Goal: Check status: Check status

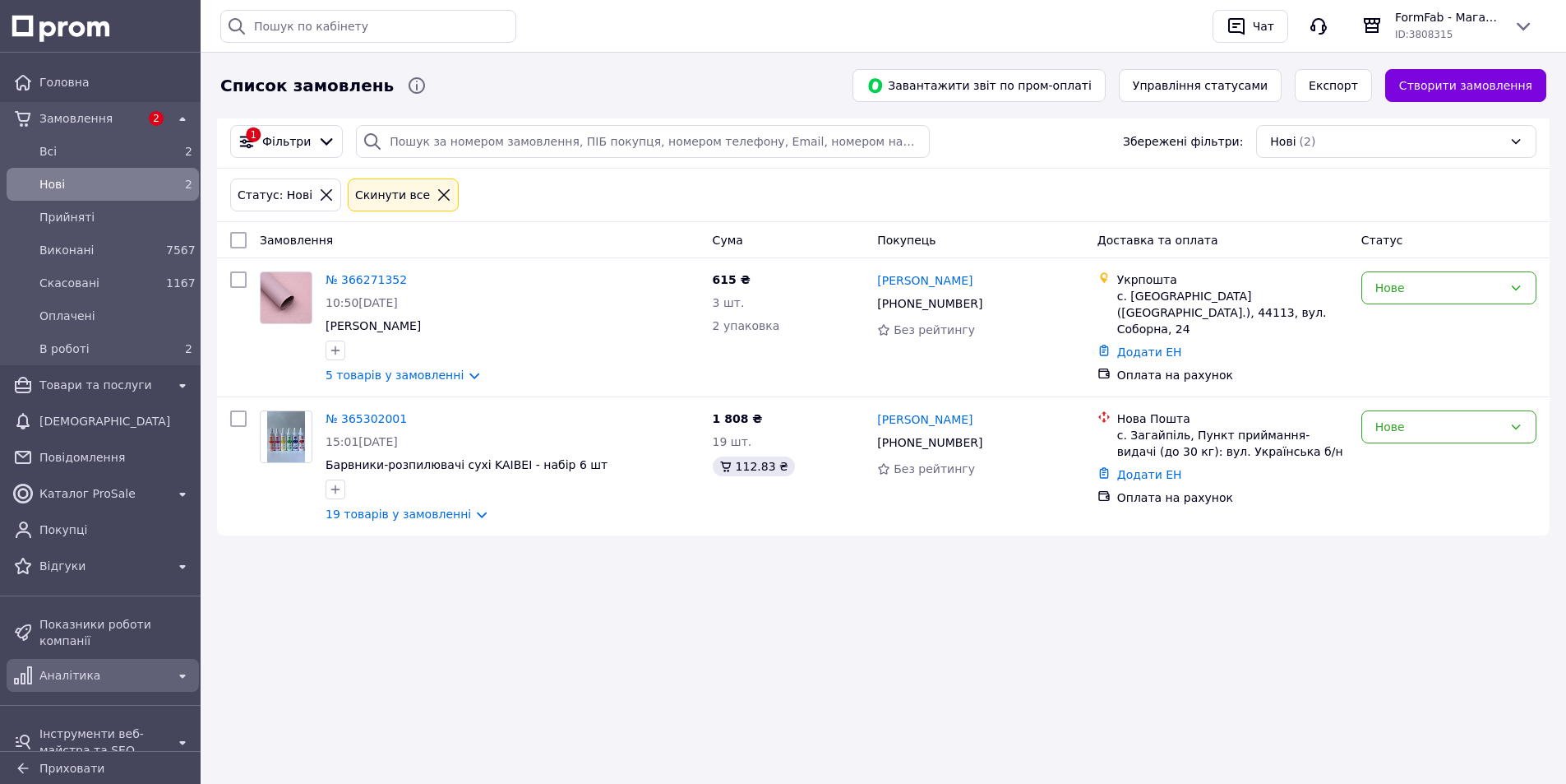
click at [86, 672] on div "Аналітика" at bounding box center [102, 675] width 133 height 23
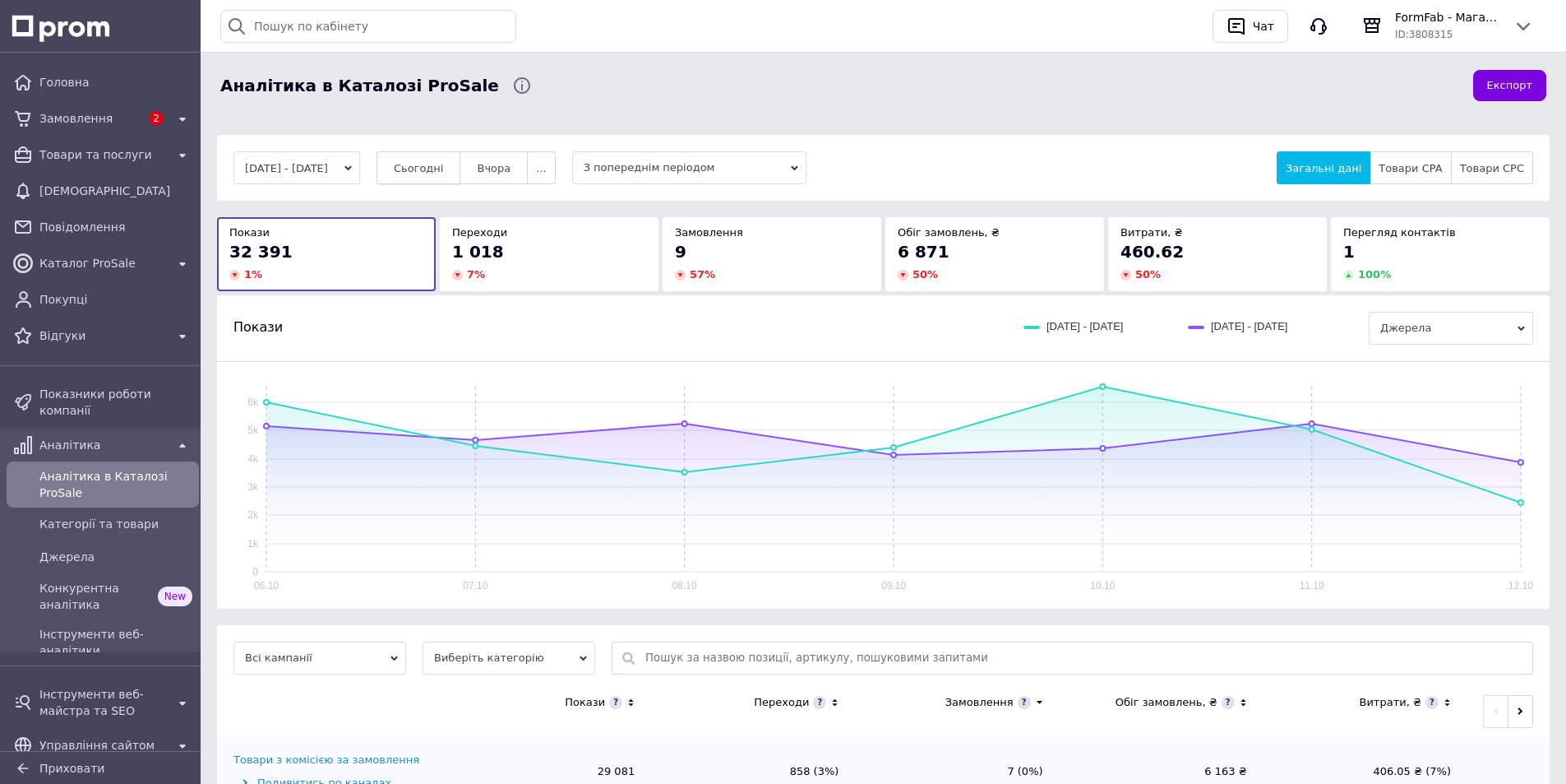
click at [437, 164] on span "Сьогодні" at bounding box center [419, 168] width 50 height 12
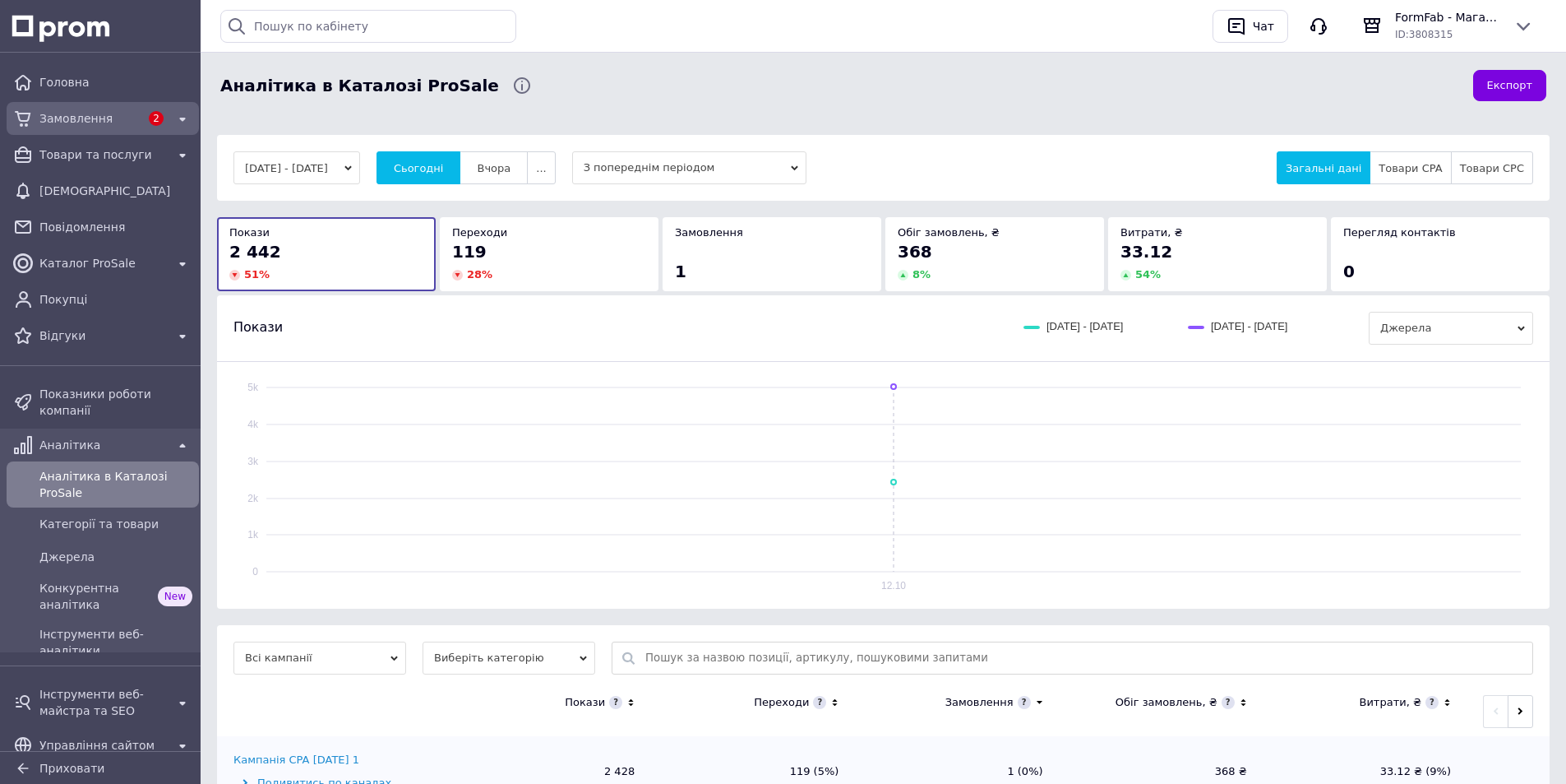
click at [49, 111] on span "Замовлення" at bounding box center [89, 118] width 100 height 16
